Goal: Transaction & Acquisition: Purchase product/service

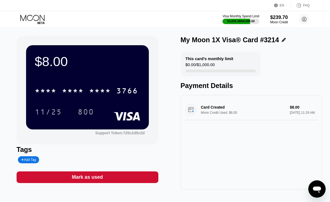
click at [42, 22] on icon at bounding box center [32, 19] width 25 height 9
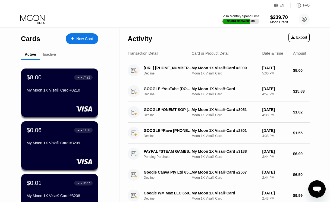
click at [83, 41] on div "New Card" at bounding box center [84, 39] width 17 height 5
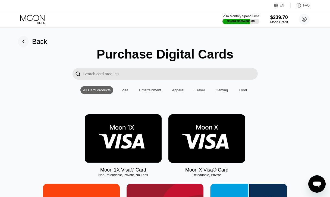
click at [138, 125] on img at bounding box center [123, 139] width 77 height 49
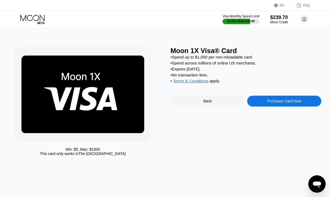
click at [269, 103] on div "Purchase Card Now" at bounding box center [284, 101] width 34 height 4
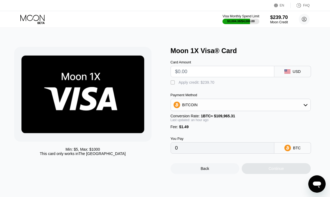
click at [254, 77] on input "text" at bounding box center [222, 71] width 94 height 11
type input "$20"
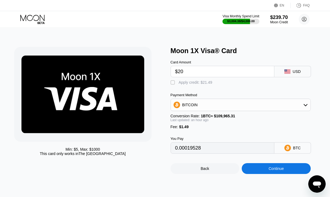
type input "0.00019528"
type input "$20"
type input "0"
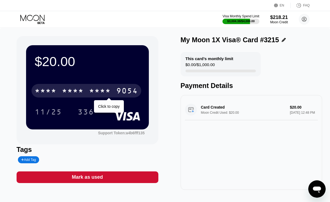
click at [95, 87] on div "* * * * * * * * * * * * 9054" at bounding box center [86, 91] width 110 height 14
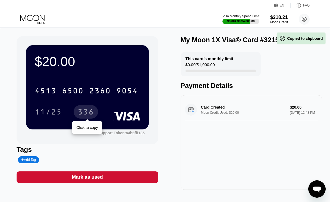
click at [87, 107] on div "336" at bounding box center [86, 112] width 24 height 14
click at [87, 113] on div "336" at bounding box center [86, 113] width 16 height 9
